Goal: Browse casually: Explore the website without a specific task or goal

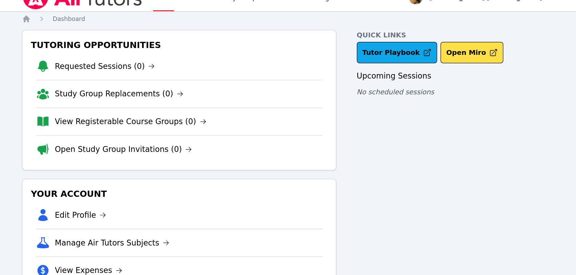
click at [290, 172] on h3 "Your Account" at bounding box center [198, 169] width 241 height 12
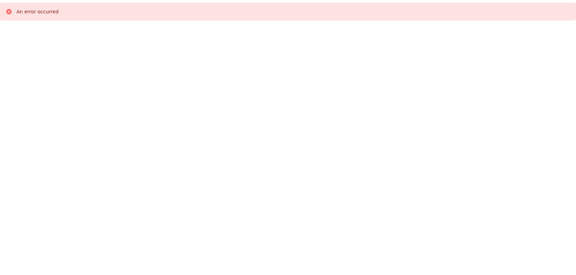
scroll to position [2, 0]
